Goal: Register for event/course

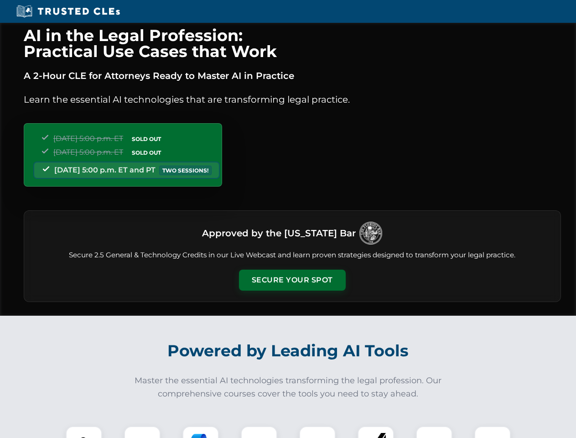
click at [292, 280] on button "Secure Your Spot" at bounding box center [292, 280] width 107 height 21
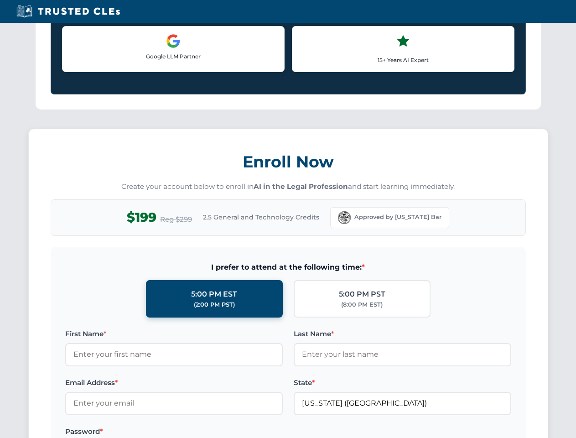
click at [201, 432] on label "Password *" at bounding box center [174, 431] width 218 height 11
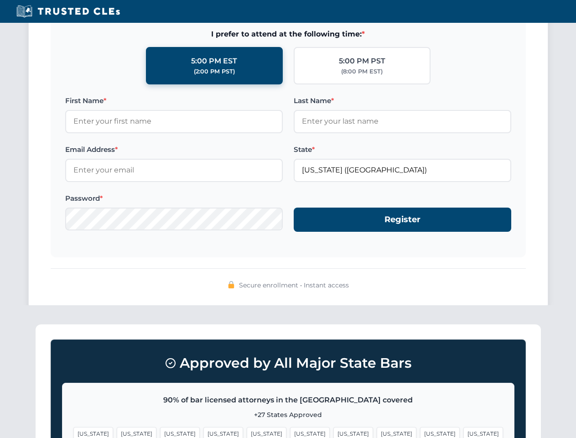
click at [420, 432] on span "[US_STATE]" at bounding box center [440, 433] width 40 height 13
